Goal: Transaction & Acquisition: Download file/media

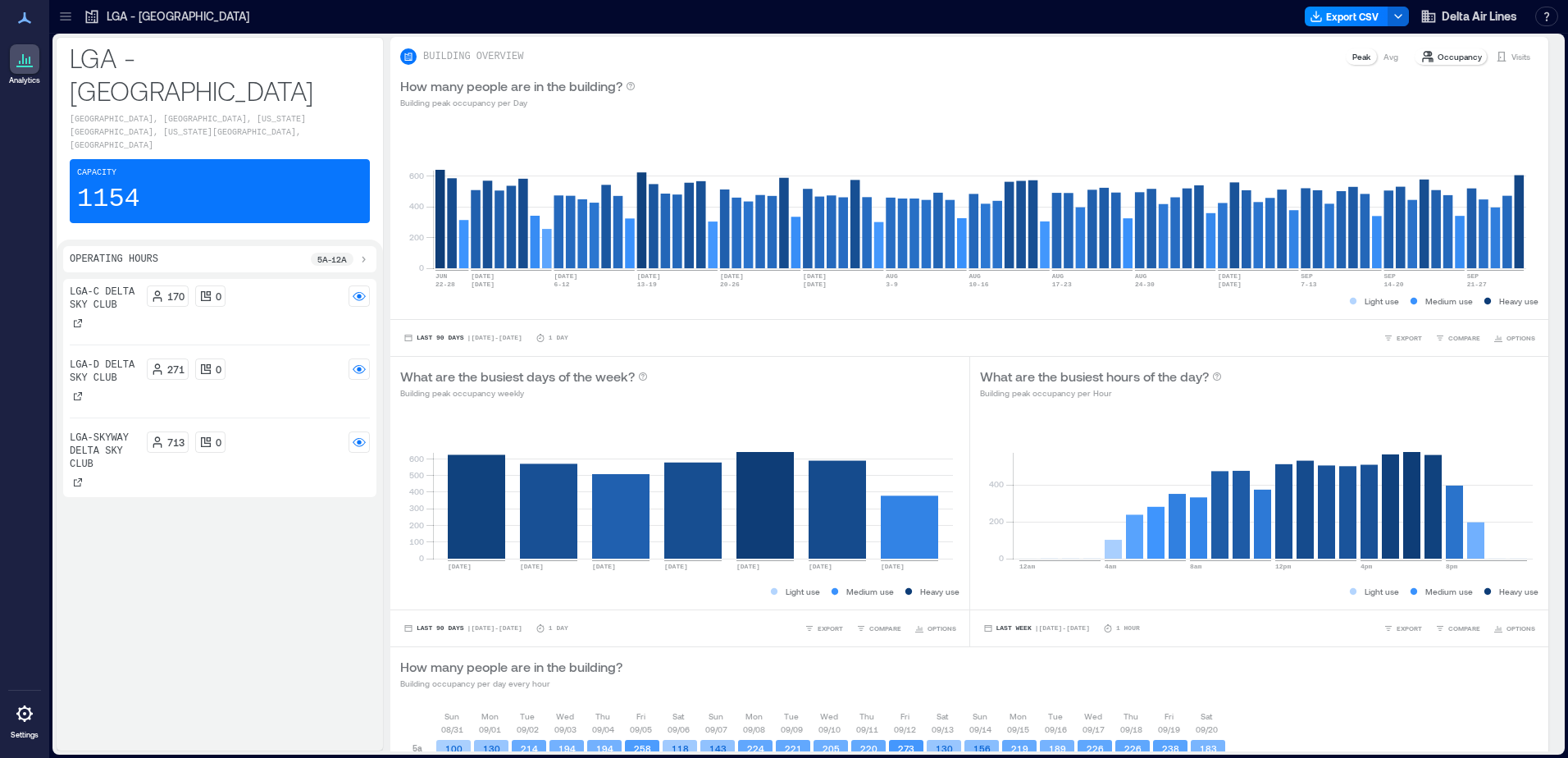
click at [63, 16] on icon at bounding box center [65, 16] width 17 height 17
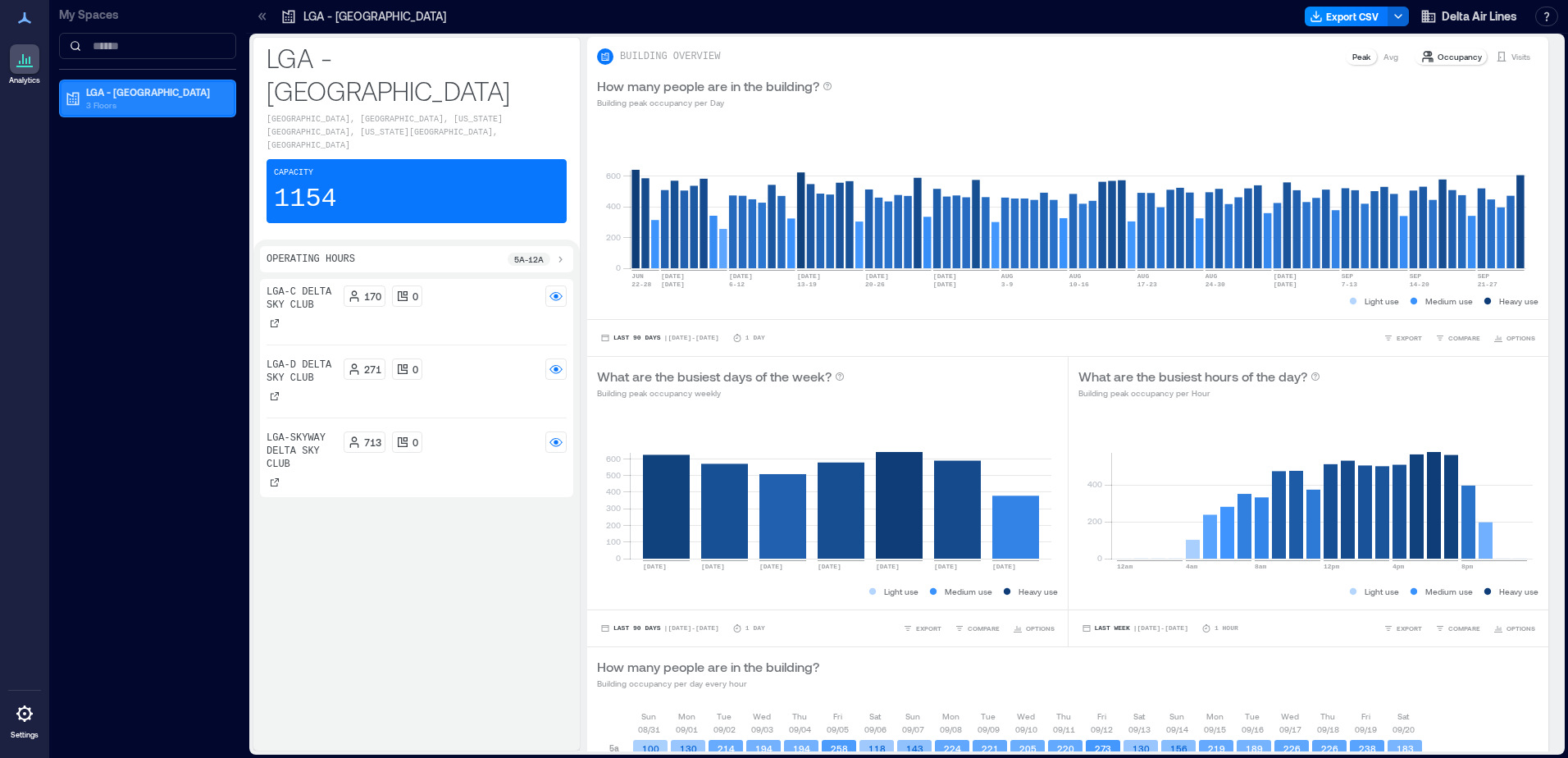
click at [135, 105] on p "3 Floors" at bounding box center [155, 104] width 137 height 13
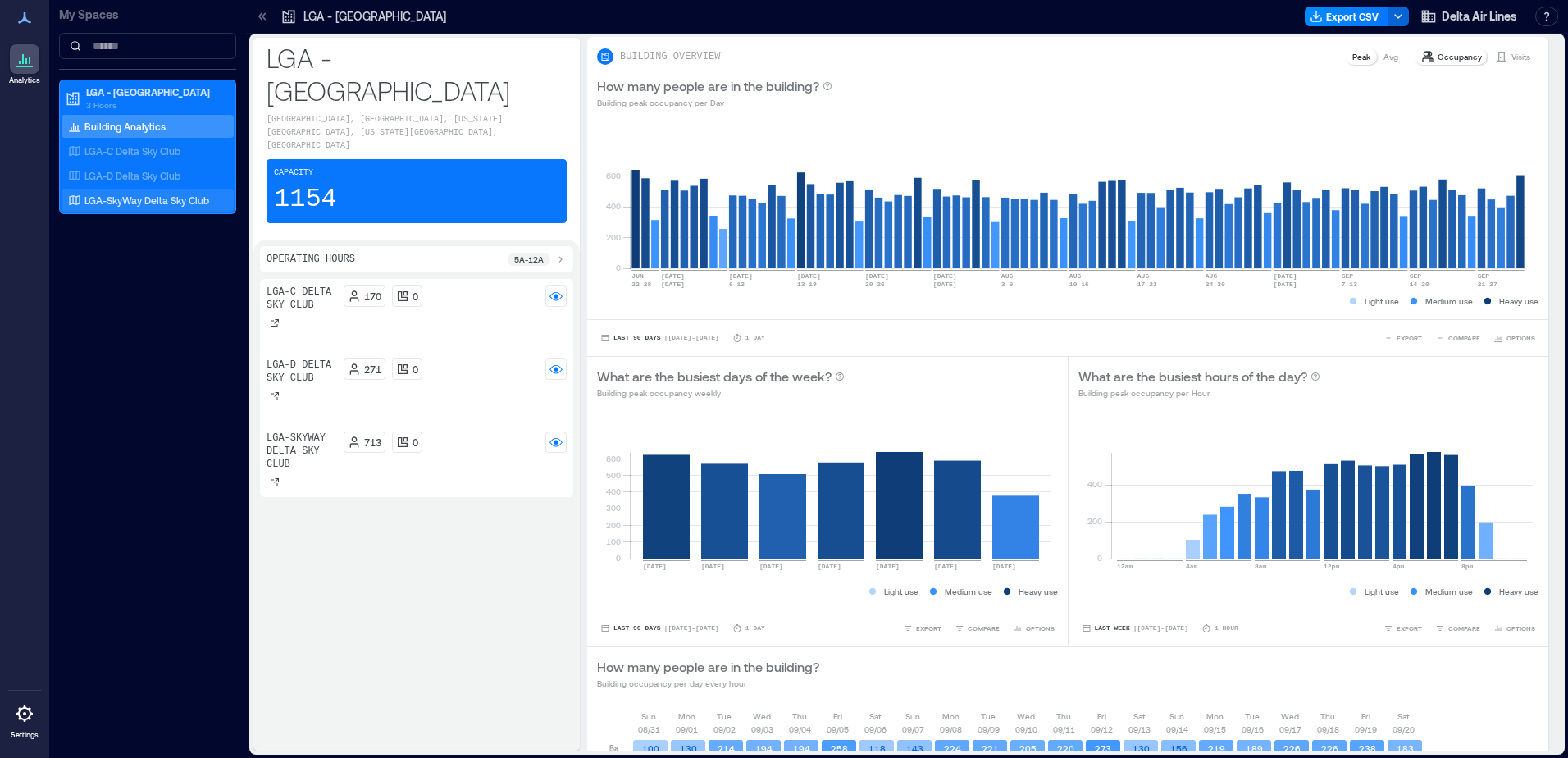
click at [182, 204] on p "LGA-SkyWay Delta Sky Club" at bounding box center [146, 199] width 125 height 13
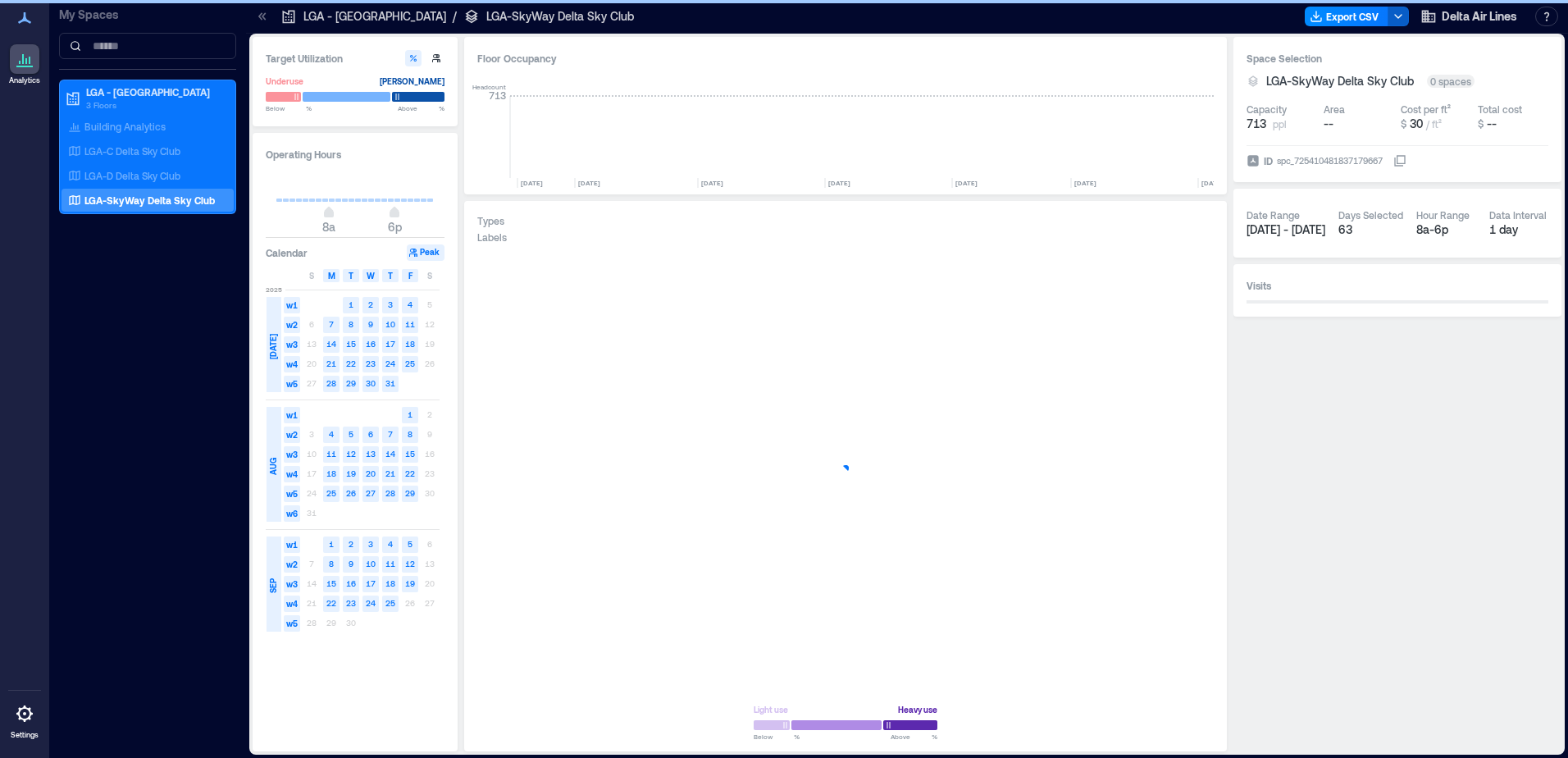
scroll to position [0, 8205]
click at [1361, 15] on button "Export CSV" at bounding box center [1346, 17] width 83 height 20
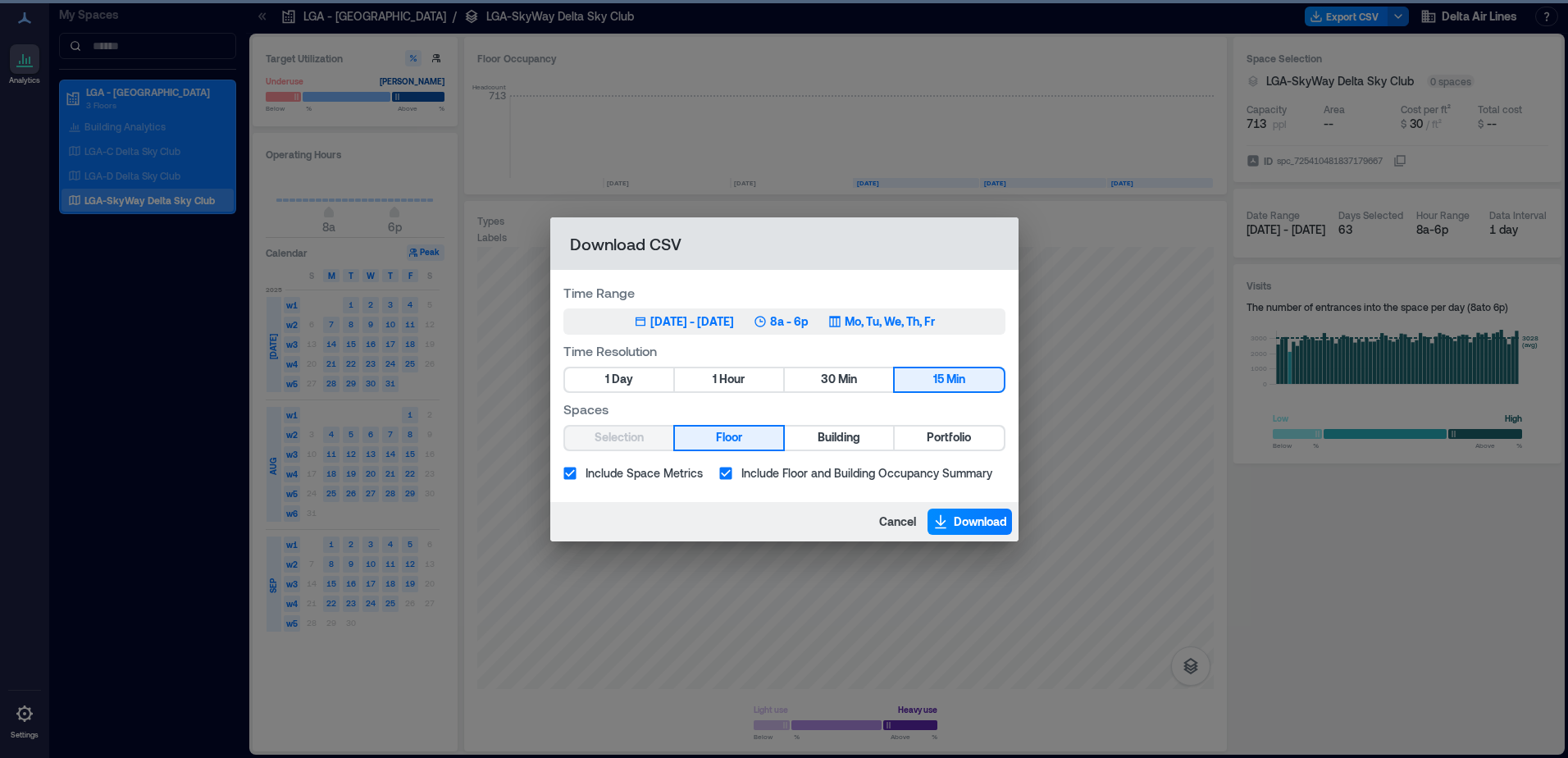
click at [679, 320] on div "[DATE] - [DATE]" at bounding box center [691, 321] width 83 height 17
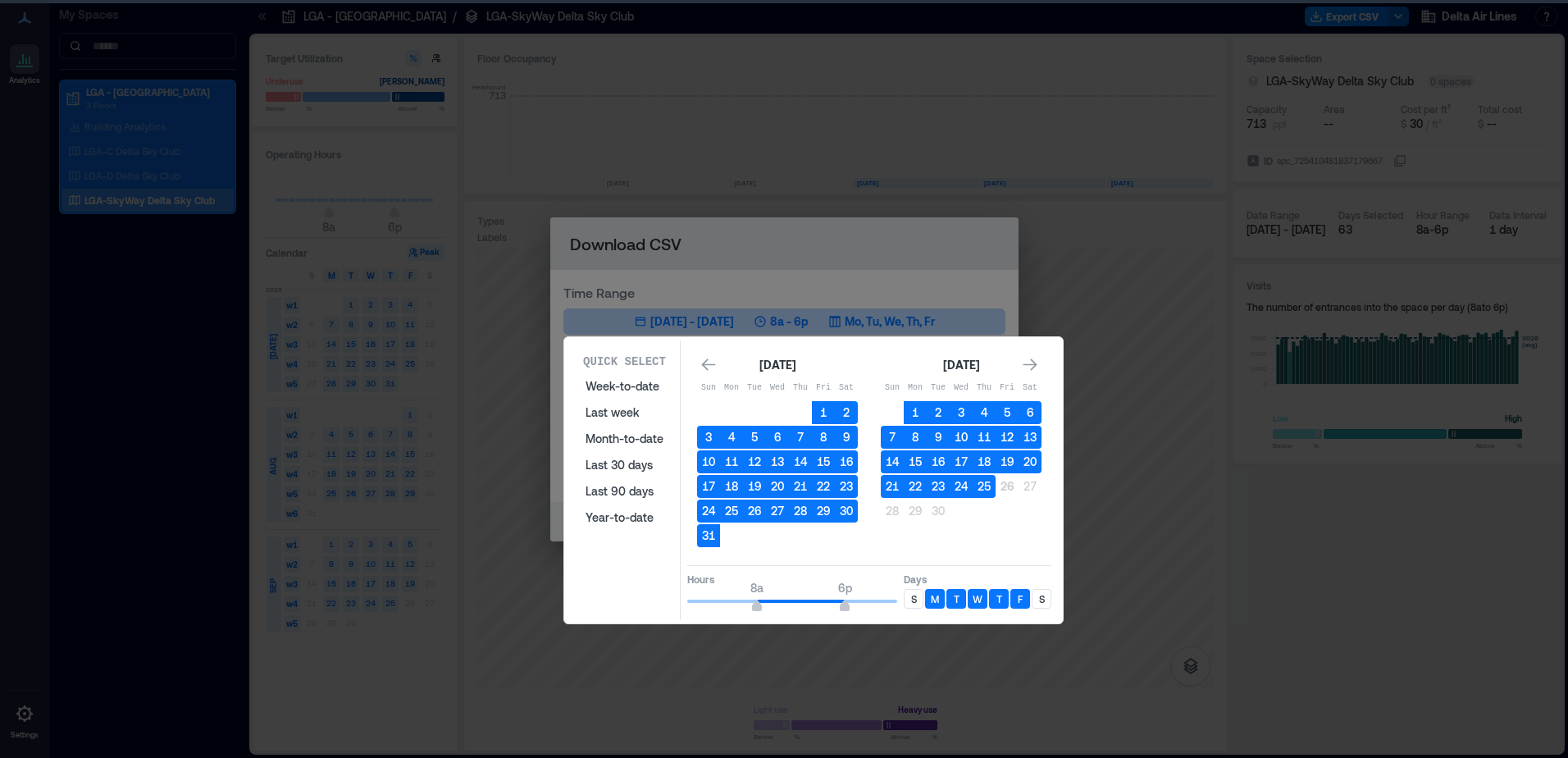
click at [981, 491] on button "25" at bounding box center [984, 486] width 23 height 23
click at [984, 484] on button "25" at bounding box center [984, 486] width 23 height 23
click at [994, 485] on button "25" at bounding box center [984, 486] width 23 height 23
click at [989, 486] on button "25" at bounding box center [984, 486] width 23 height 23
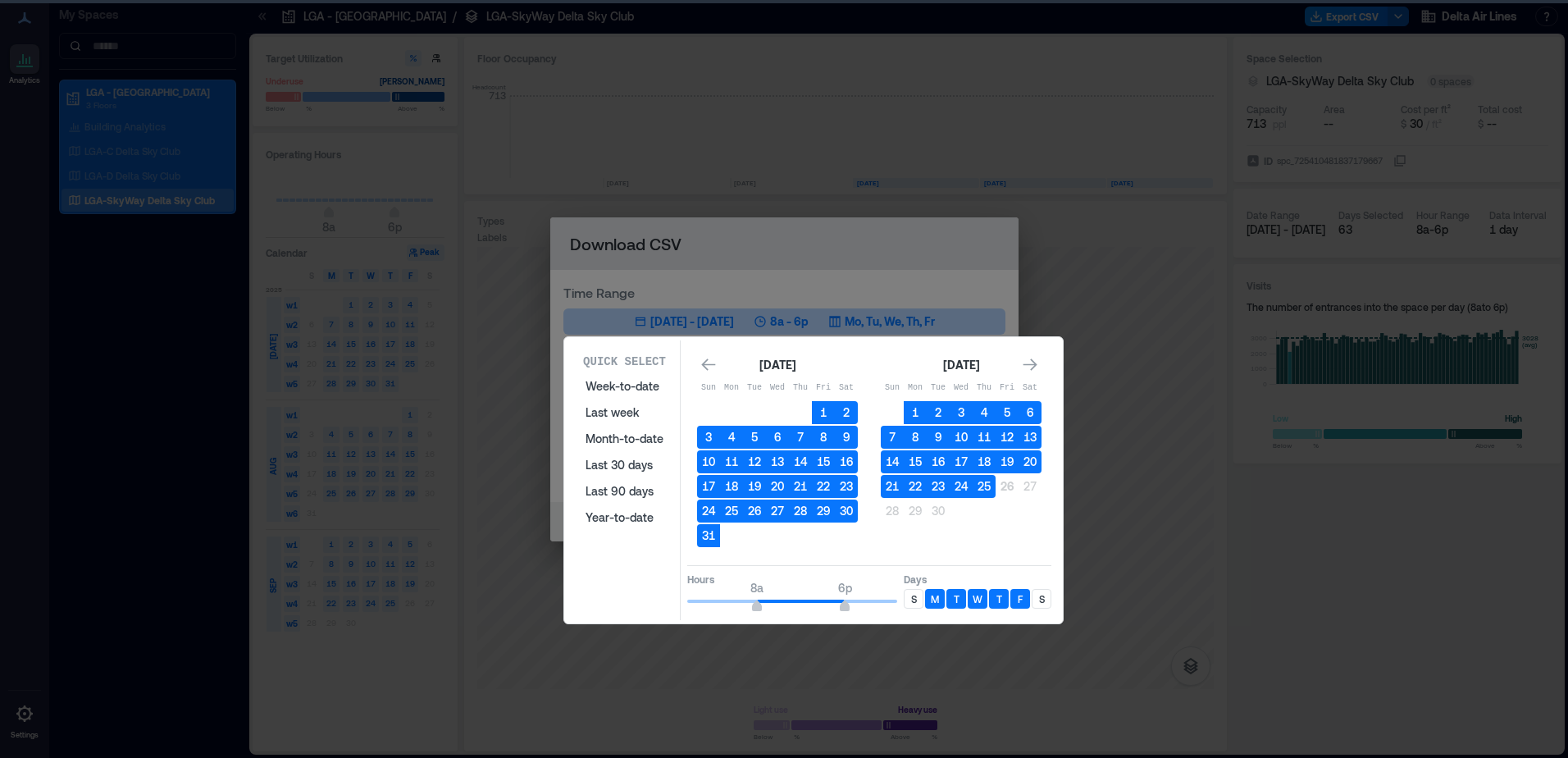
click at [989, 486] on button "25" at bounding box center [984, 486] width 23 height 23
click at [942, 467] on button "16" at bounding box center [938, 461] width 23 height 23
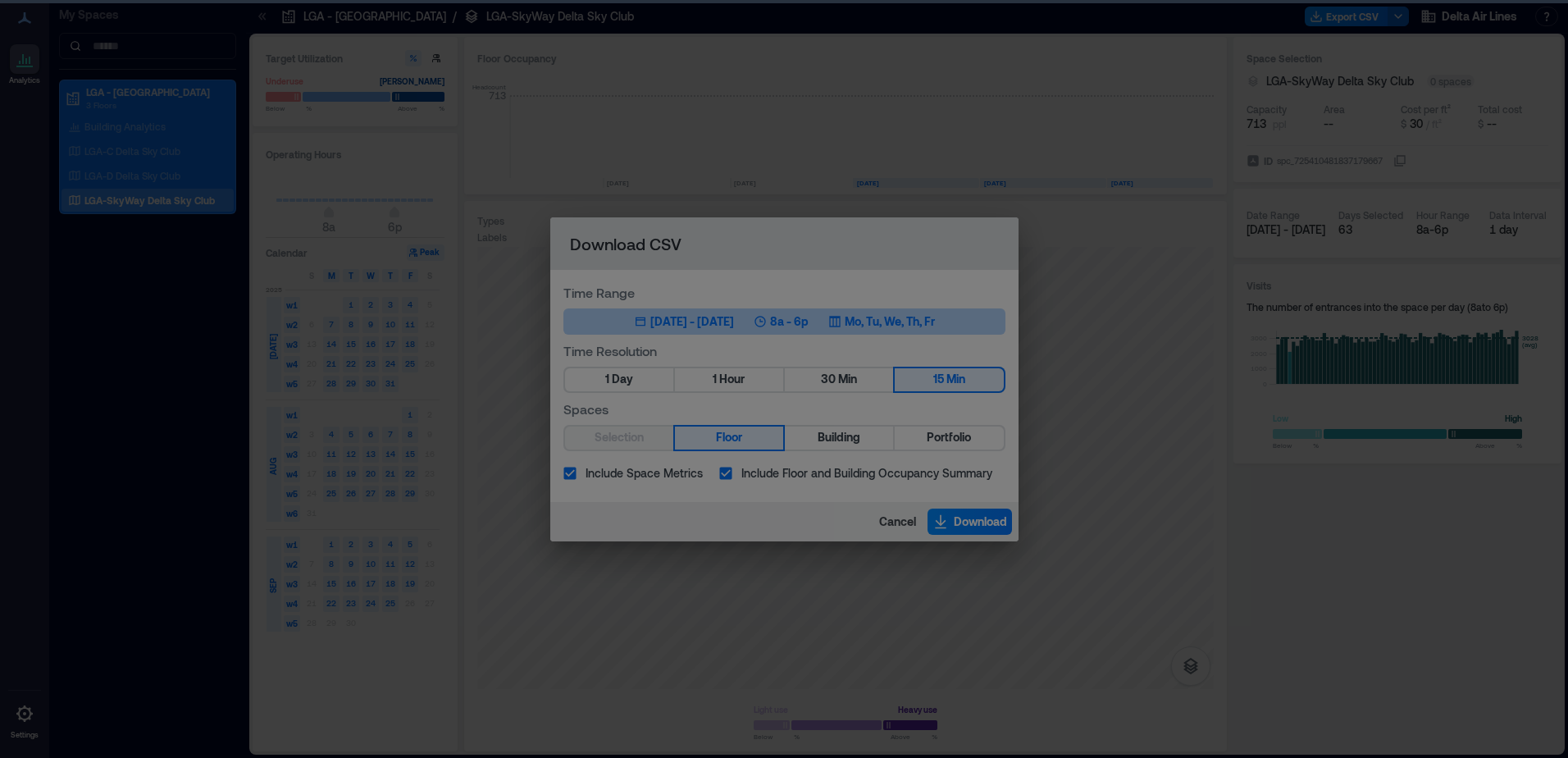
click at [1047, 321] on div "Download CSV Time Range [DATE] 1, 2025 - [DATE] 8a - 6p Mo, Tu, We, Th, Fr Time…" at bounding box center [784, 379] width 1568 height 758
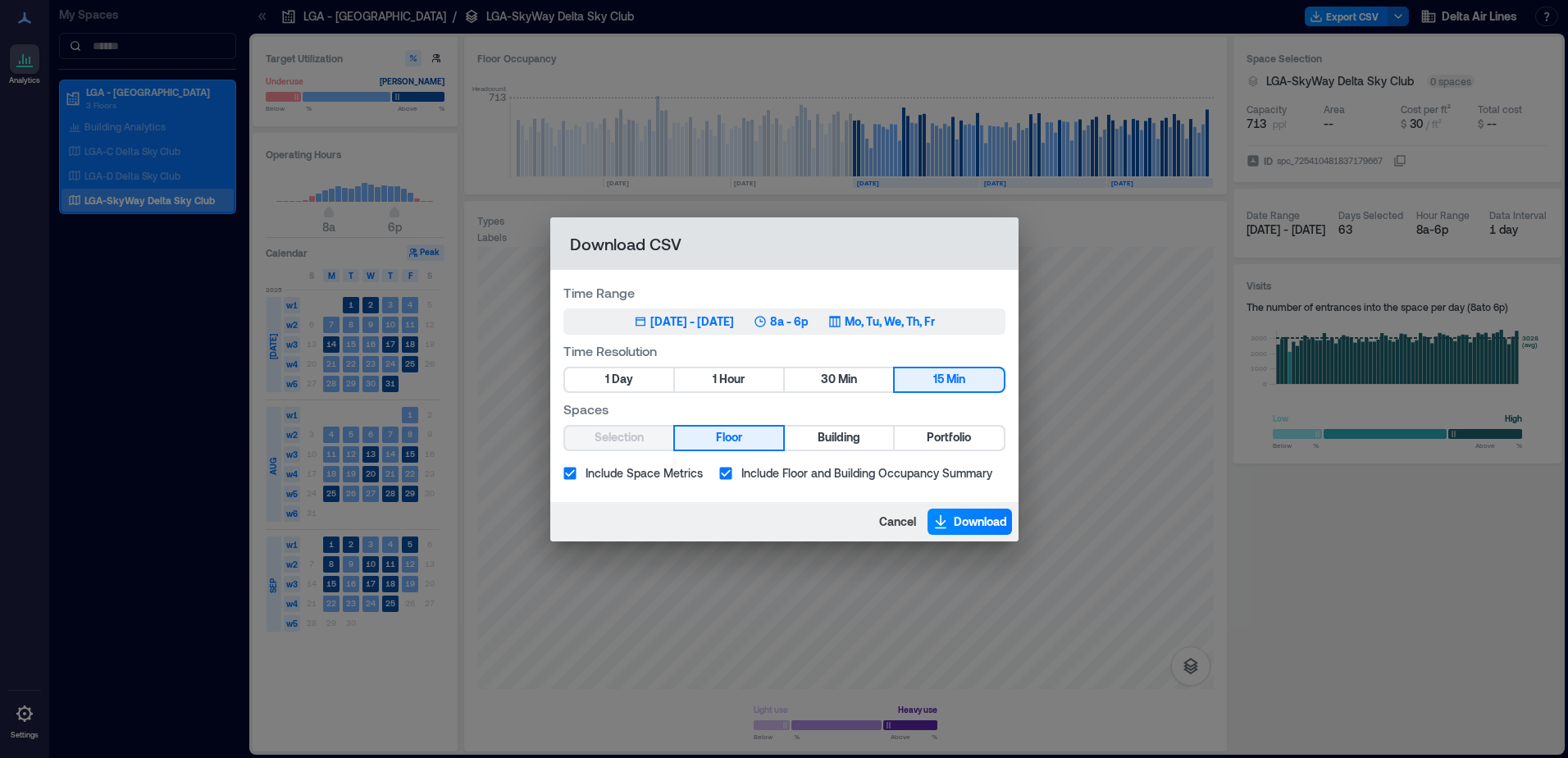
click at [734, 318] on div "[DATE] - [DATE]" at bounding box center [691, 321] width 83 height 17
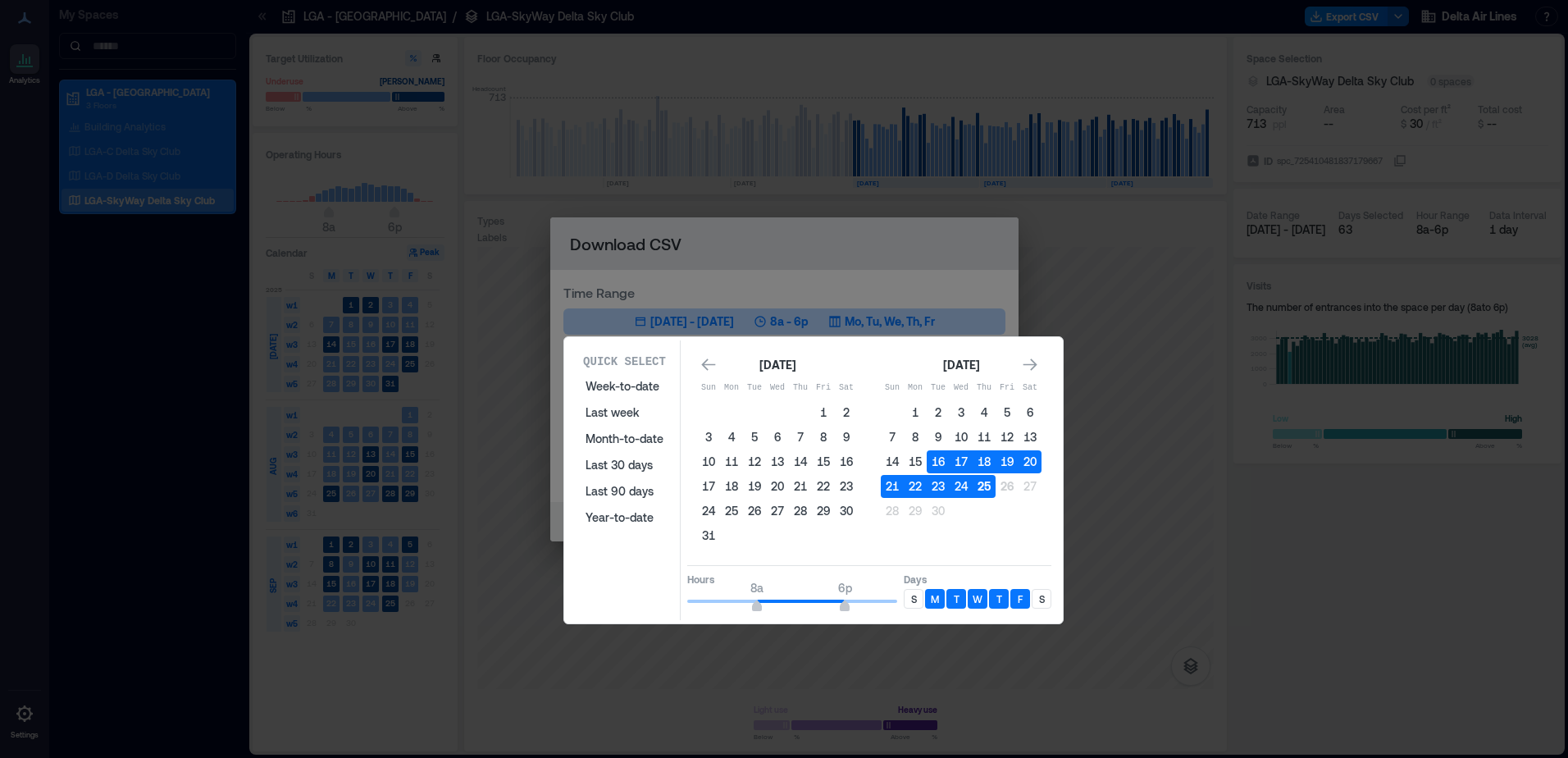
click at [984, 485] on button "25" at bounding box center [984, 486] width 23 height 23
type input "*"
drag, startPoint x: 755, startPoint y: 603, endPoint x: 741, endPoint y: 604, distance: 14.0
click at [741, 605] on span "6a" at bounding box center [739, 608] width 10 height 7
drag, startPoint x: 842, startPoint y: 608, endPoint x: 871, endPoint y: 609, distance: 29.0
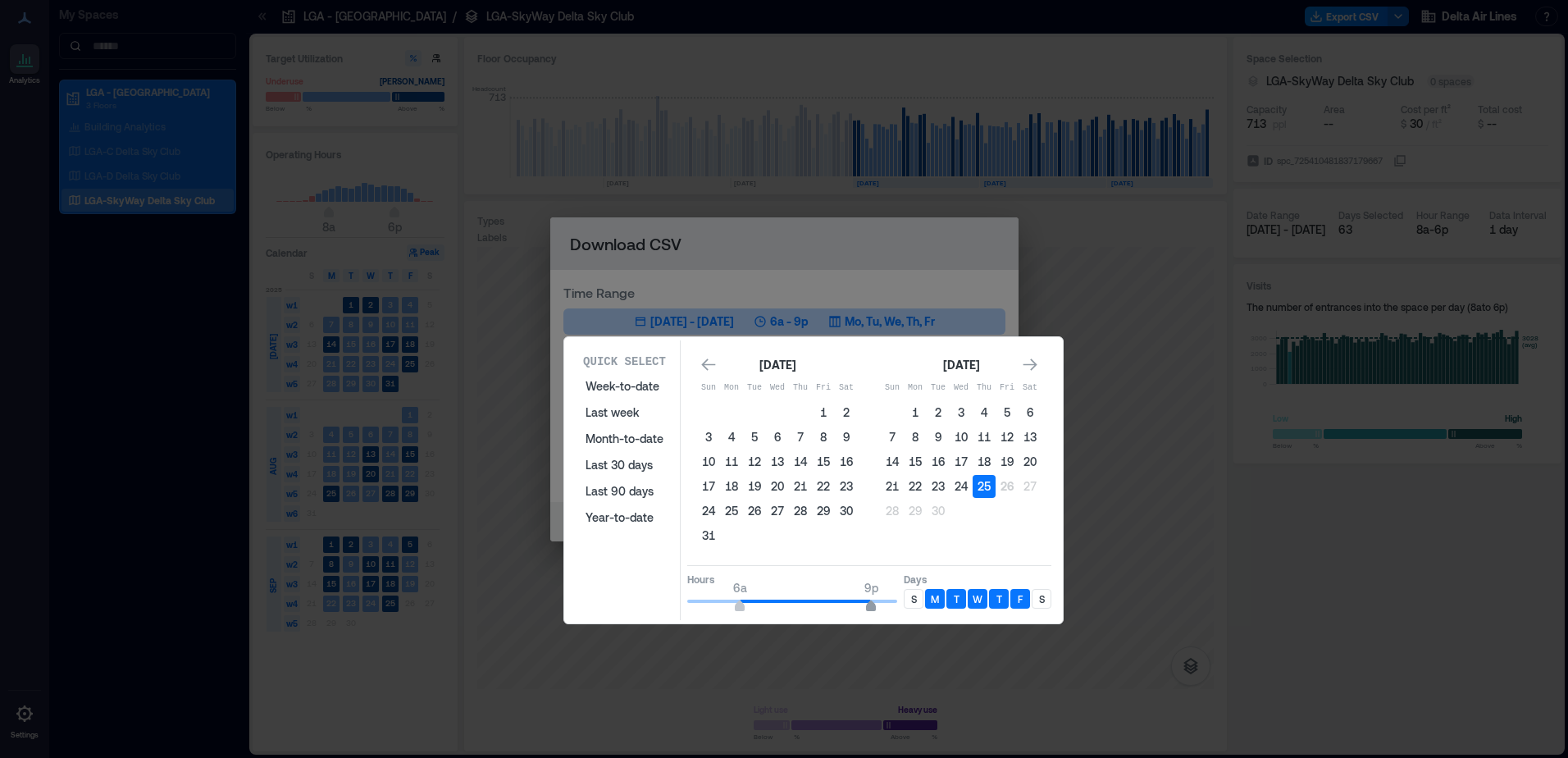
click at [871, 609] on span "9p" at bounding box center [871, 608] width 10 height 7
type input "**"
click at [879, 607] on span "10p" at bounding box center [880, 608] width 10 height 7
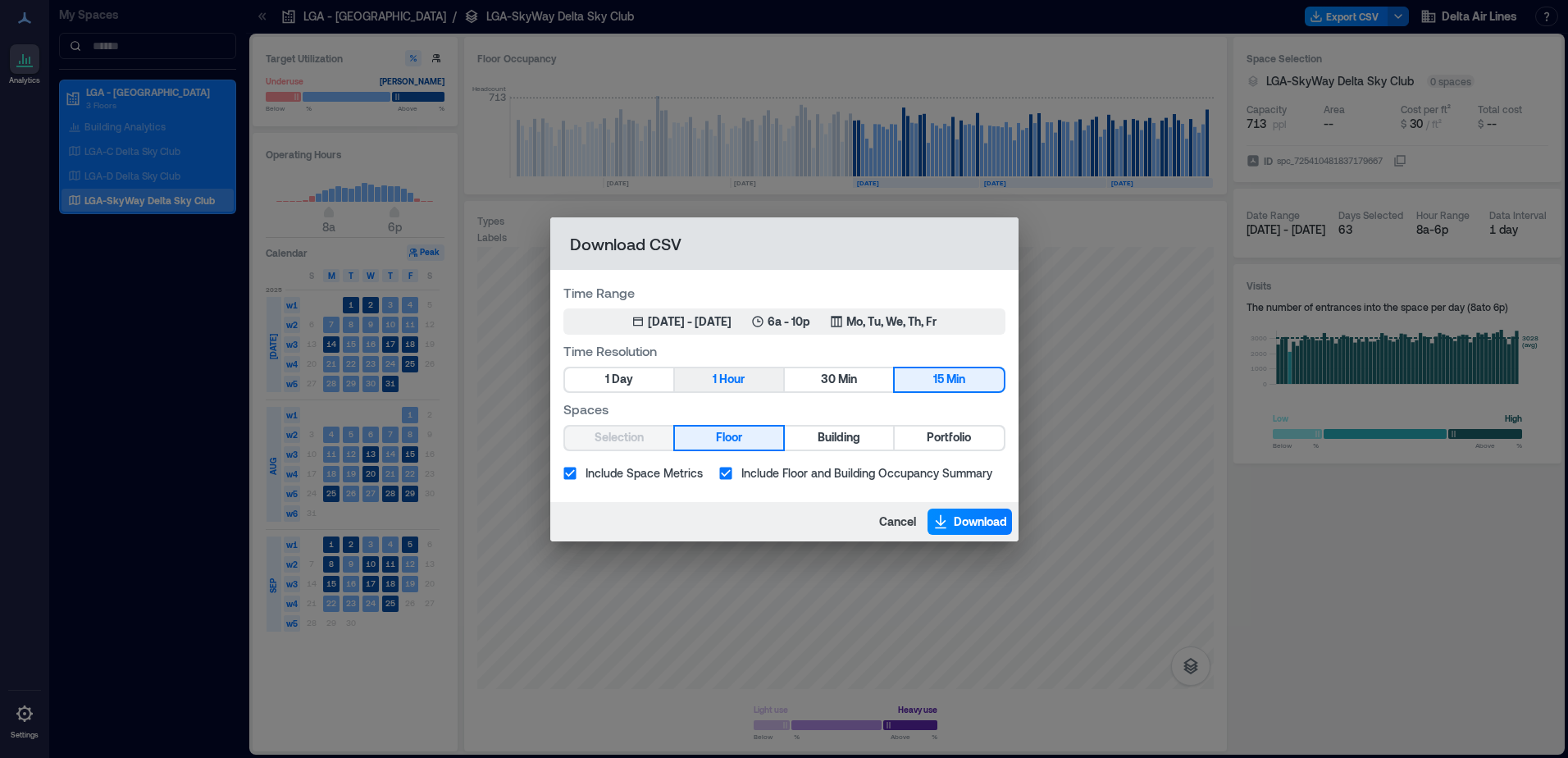
click at [764, 382] on button "1 Hour" at bounding box center [729, 379] width 108 height 23
click at [969, 514] on span "Download" at bounding box center [980, 521] width 53 height 17
